Goal: Use online tool/utility: Utilize a website feature to perform a specific function

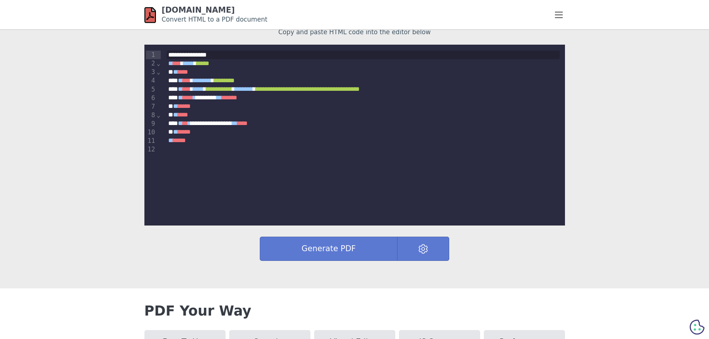
scroll to position [223, 0]
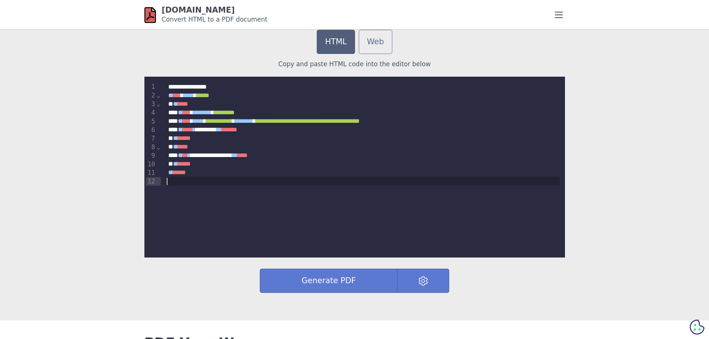
click at [220, 197] on div "**********" at bounding box center [354, 167] width 421 height 181
click at [381, 41] on link "Web" at bounding box center [376, 42] width 34 height 24
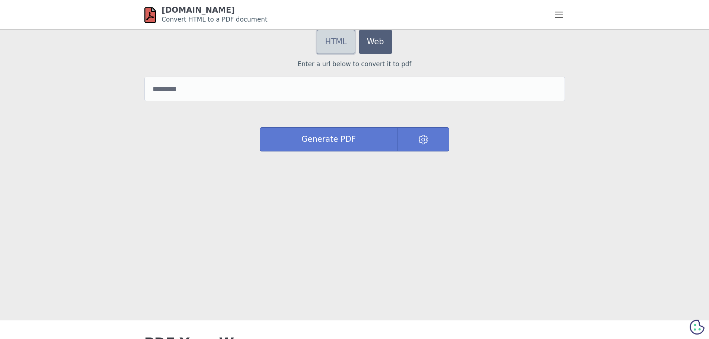
click at [325, 42] on link "HTML" at bounding box center [336, 42] width 38 height 24
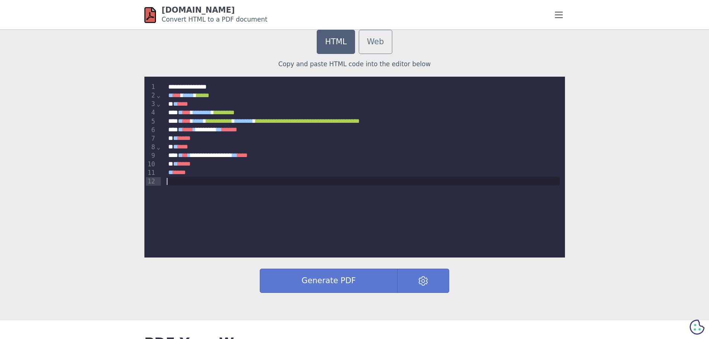
click at [226, 180] on div at bounding box center [363, 181] width 393 height 9
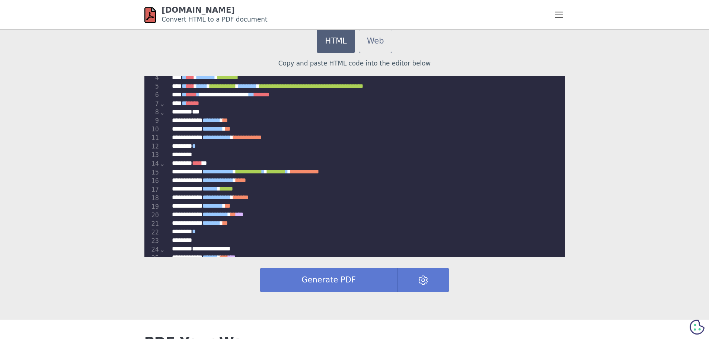
scroll to position [0, 0]
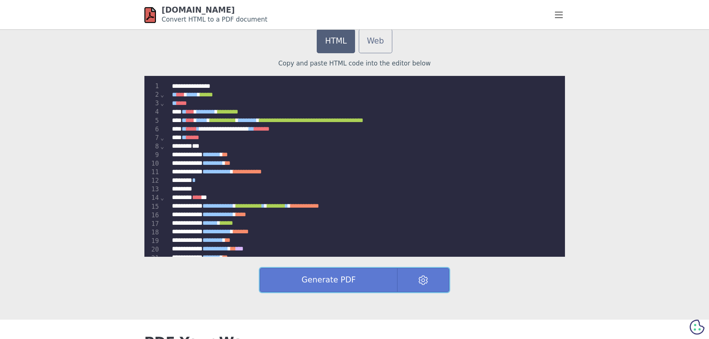
click at [336, 285] on button "Generate PDF" at bounding box center [329, 280] width 138 height 24
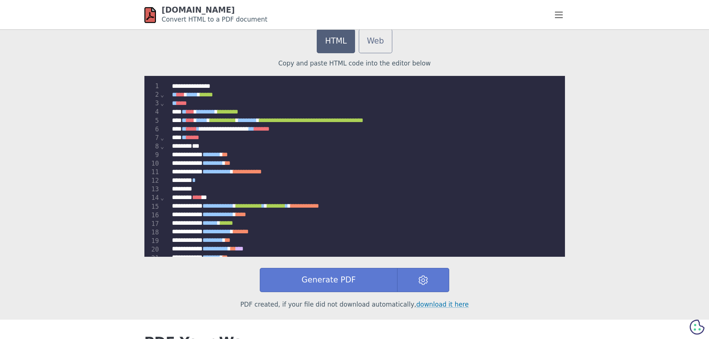
click at [109, 174] on section "**********" at bounding box center [354, 164] width 709 height 309
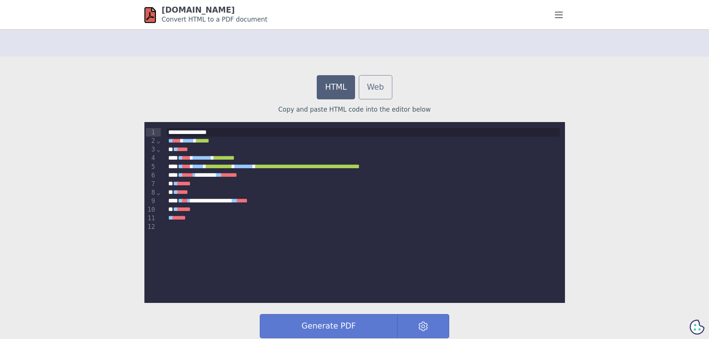
scroll to position [223, 0]
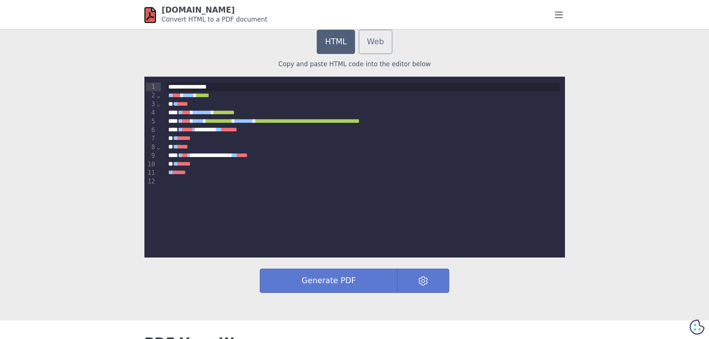
click at [215, 178] on div at bounding box center [363, 181] width 393 height 9
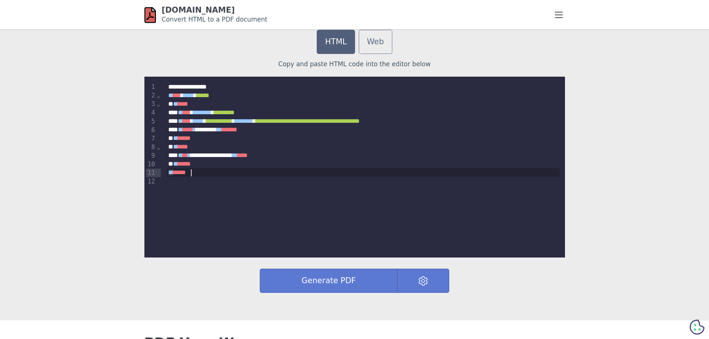
click at [215, 176] on div "** **** *" at bounding box center [363, 172] width 393 height 9
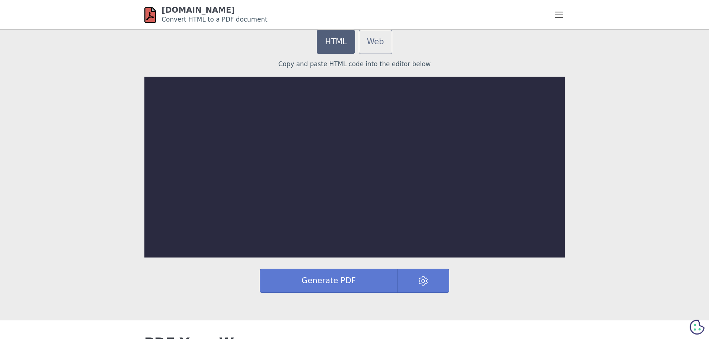
scroll to position [3120, 0]
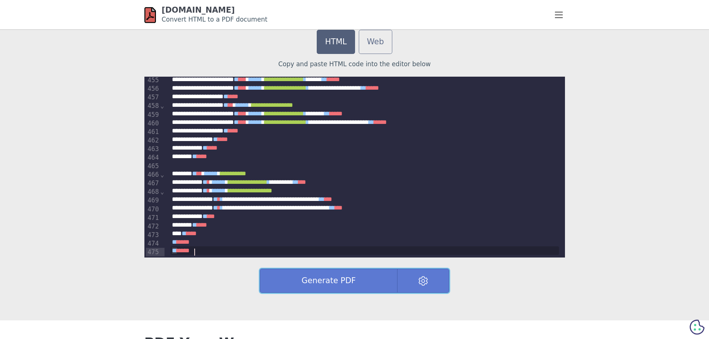
click at [309, 282] on button "Generate PDF" at bounding box center [329, 281] width 138 height 24
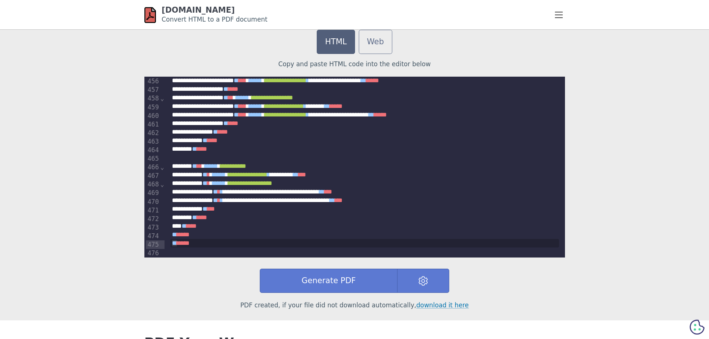
scroll to position [3134, 0]
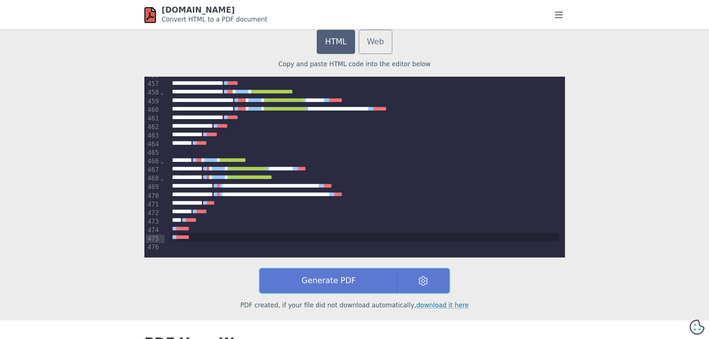
click at [419, 281] on img at bounding box center [424, 281] width 10 height 10
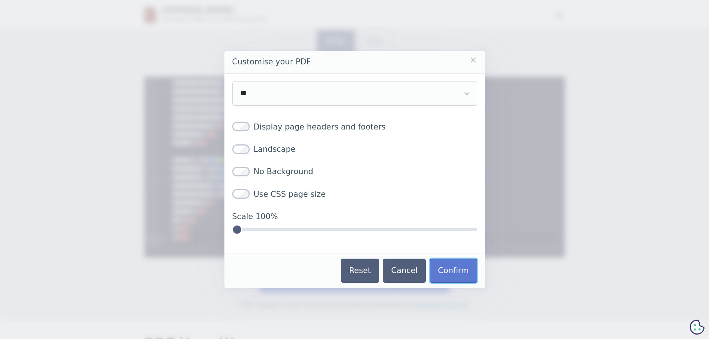
click at [455, 270] on button "Confirm" at bounding box center [453, 271] width 47 height 24
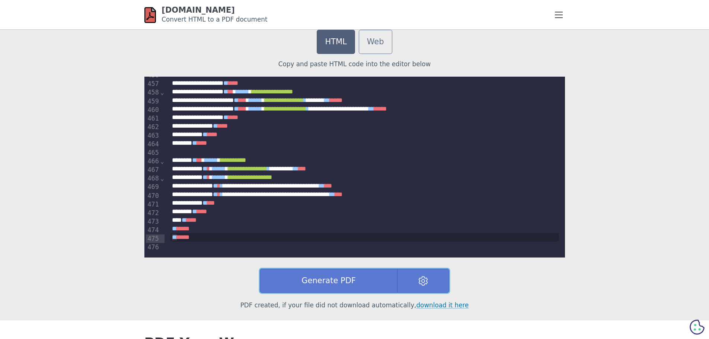
click at [336, 287] on button "Generate PDF" at bounding box center [329, 281] width 138 height 24
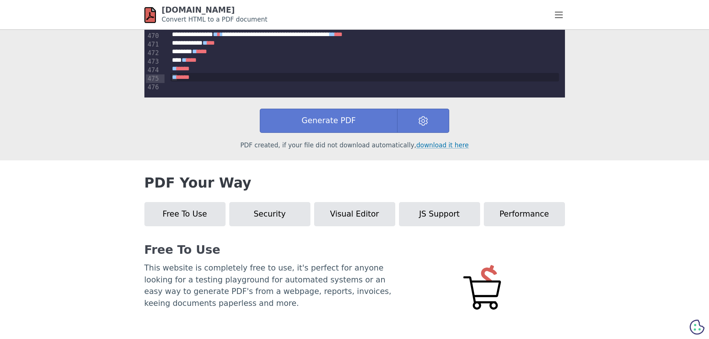
scroll to position [261, 0]
